Goal: Task Accomplishment & Management: Use online tool/utility

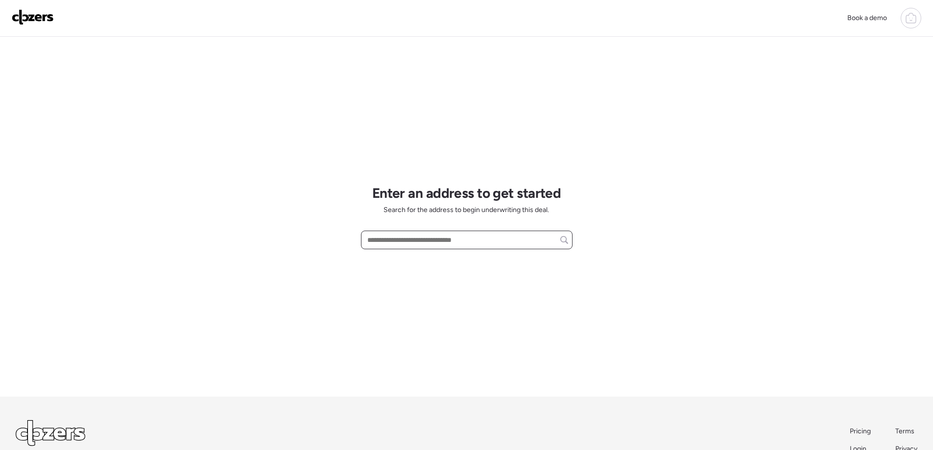
click at [384, 241] on input "text" at bounding box center [466, 240] width 203 height 14
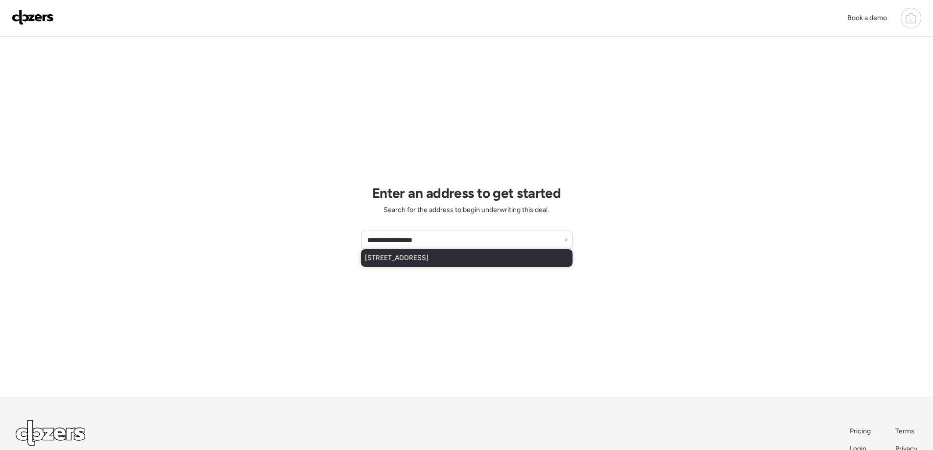
click at [429, 256] on span "[STREET_ADDRESS]" at bounding box center [397, 258] width 64 height 10
type input "**********"
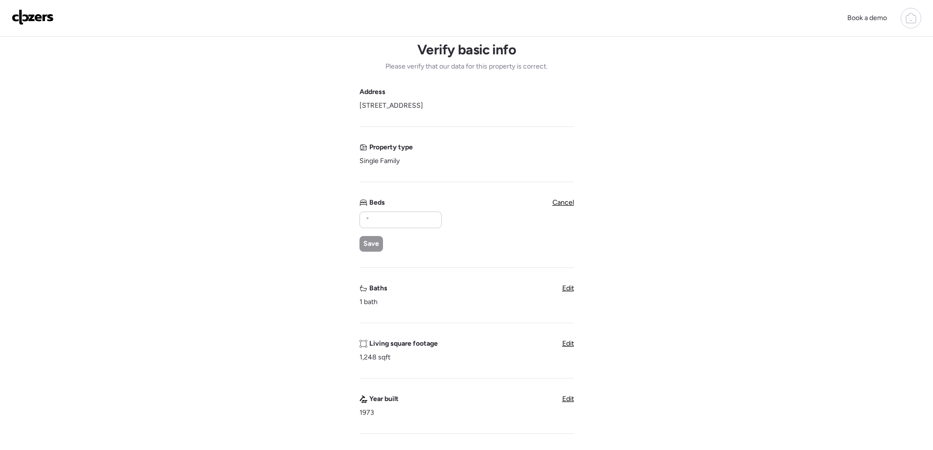
scroll to position [98, 0]
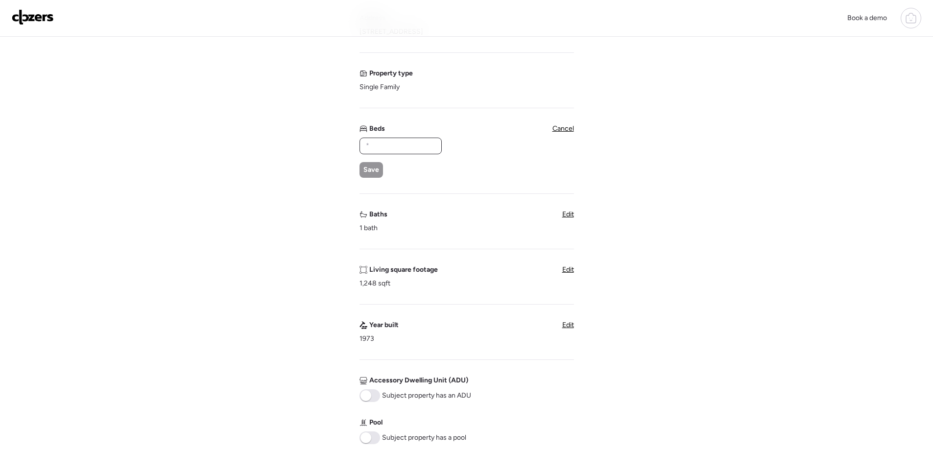
drag, startPoint x: 383, startPoint y: 142, endPoint x: 314, endPoint y: 131, distance: 70.4
click at [314, 131] on div "Verify basic info Please verify that our data for this property is correct. Add…" at bounding box center [466, 307] width 917 height 737
type input "*"
click at [372, 168] on span "Save" at bounding box center [371, 170] width 16 height 10
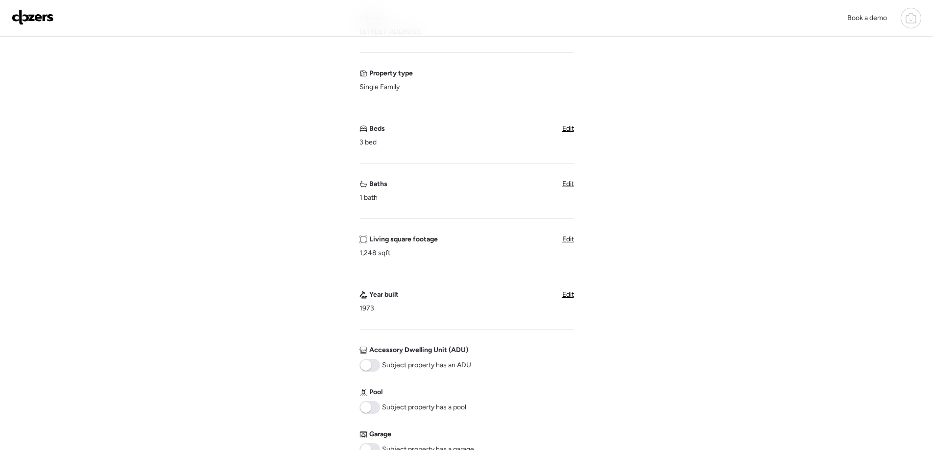
click at [569, 181] on span "Edit" at bounding box center [568, 184] width 12 height 8
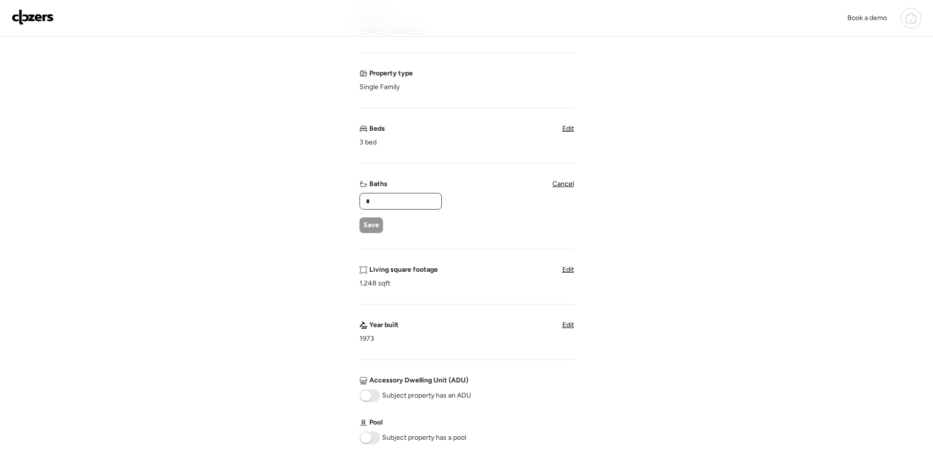
drag, startPoint x: 356, startPoint y: 202, endPoint x: 325, endPoint y: 202, distance: 30.9
click at [325, 202] on div "Verify basic info Please verify that our data for this property is correct. Add…" at bounding box center [466, 307] width 917 height 737
type input "*"
click at [503, 193] on div "Baths * Save Cancel" at bounding box center [467, 206] width 215 height 54
click at [362, 227] on div "Save" at bounding box center [372, 225] width 24 height 16
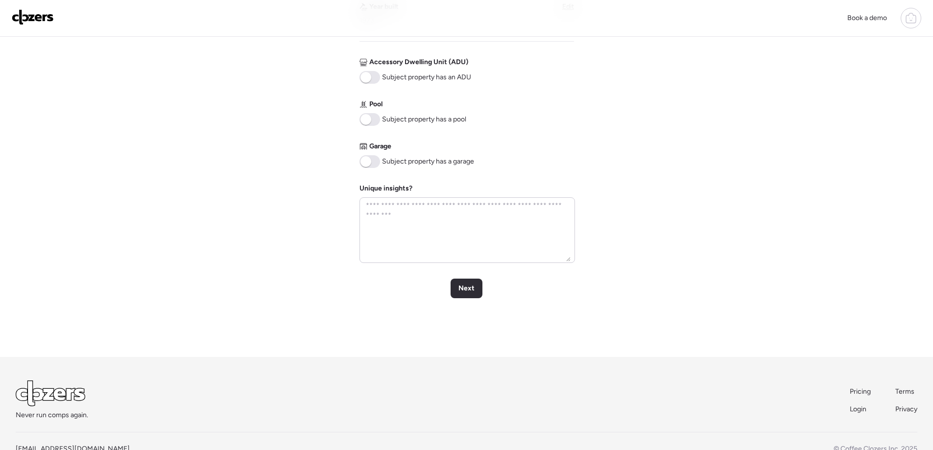
scroll to position [392, 0]
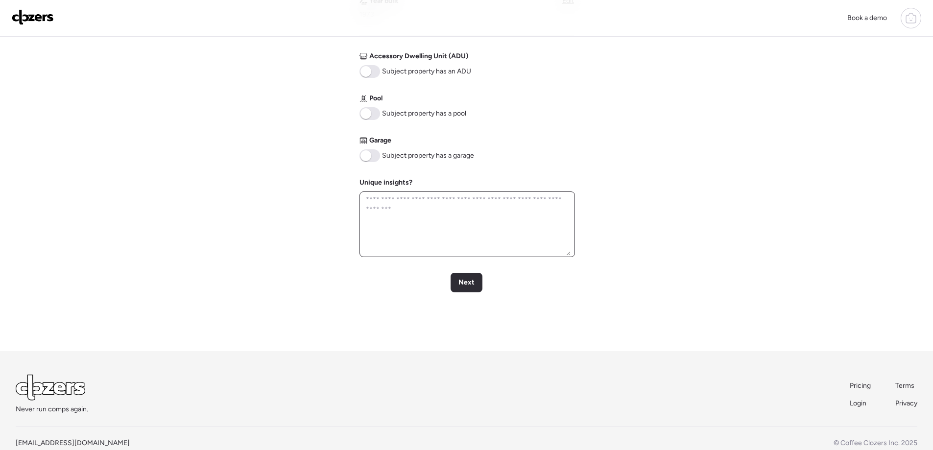
click at [425, 217] on textarea at bounding box center [467, 224] width 207 height 63
click at [465, 285] on span "Next" at bounding box center [466, 283] width 16 height 10
